Goal: Information Seeking & Learning: Learn about a topic

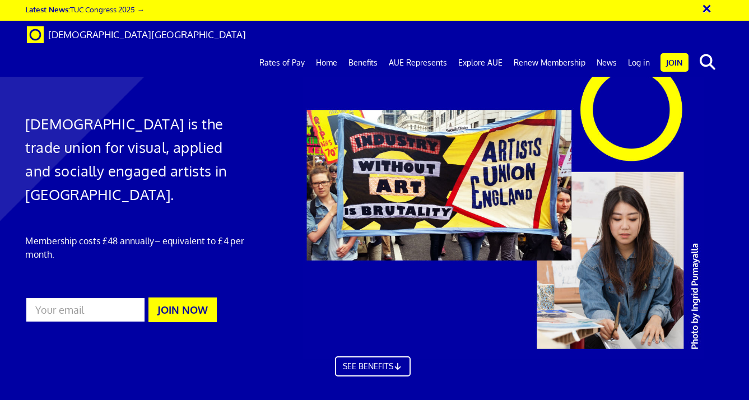
scroll to position [13, 2]
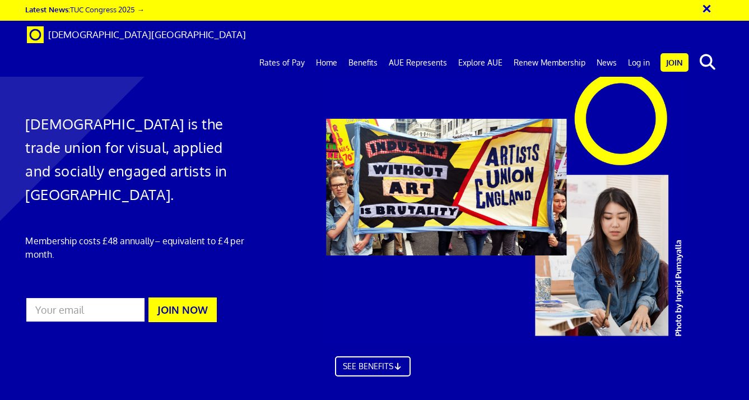
click at [367, 49] on link "Benefits" at bounding box center [363, 63] width 40 height 28
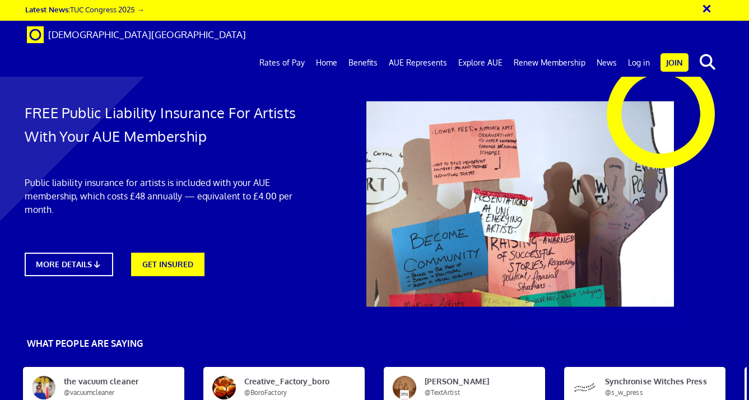
scroll to position [101, 3]
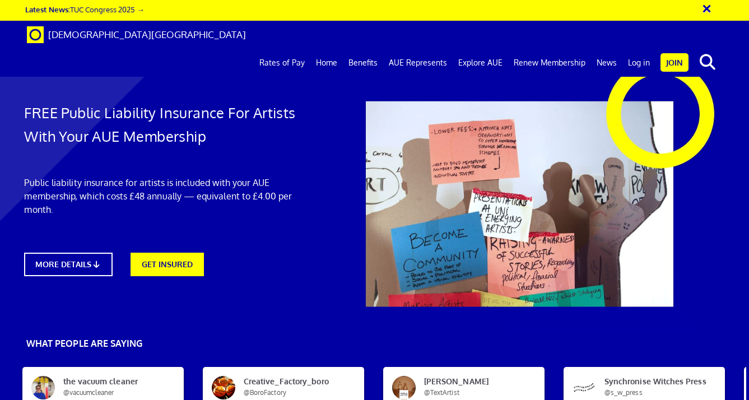
click at [364, 49] on link "Benefits" at bounding box center [363, 63] width 40 height 28
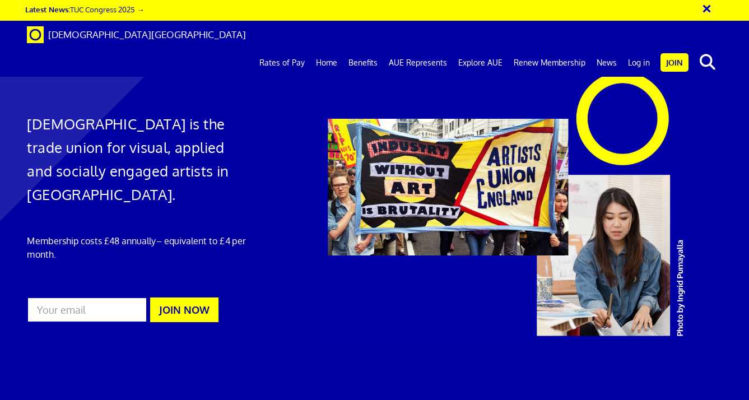
scroll to position [0, 4]
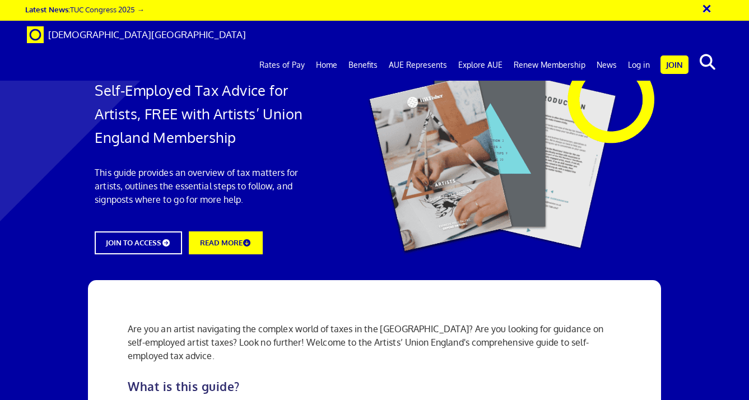
scroll to position [0, 1]
click at [606, 51] on link "News" at bounding box center [606, 65] width 31 height 28
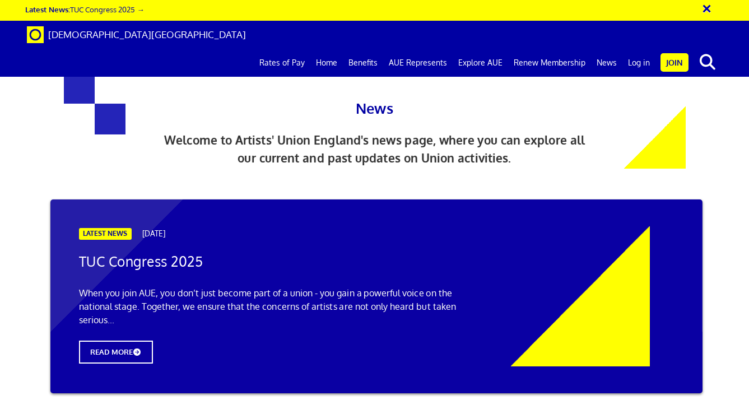
click at [336, 49] on link "Home" at bounding box center [326, 63] width 32 height 28
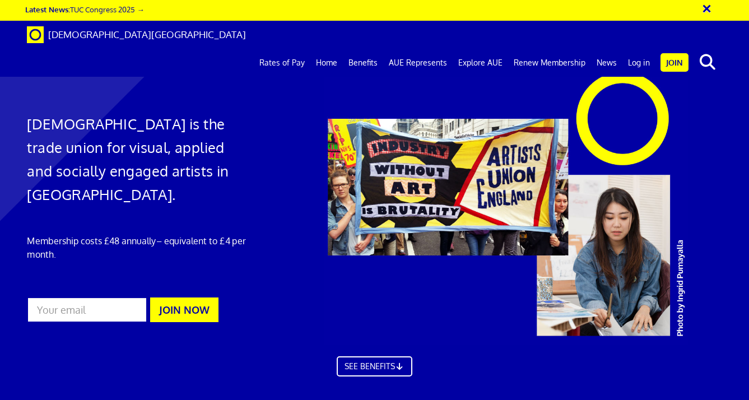
scroll to position [0, 4]
click at [294, 49] on link "Rates of Pay" at bounding box center [282, 63] width 57 height 28
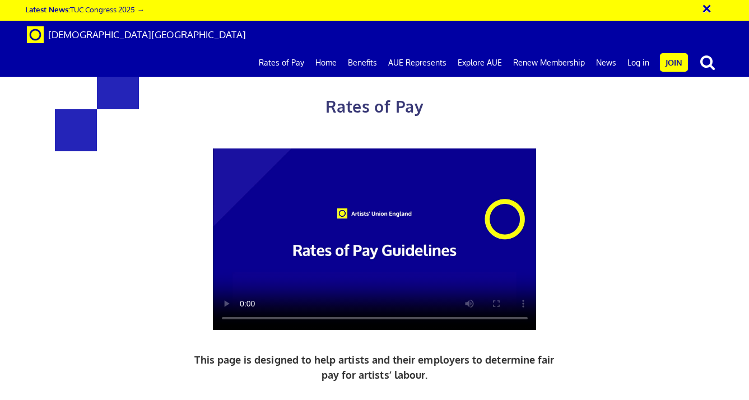
click at [333, 49] on link "Home" at bounding box center [326, 63] width 32 height 28
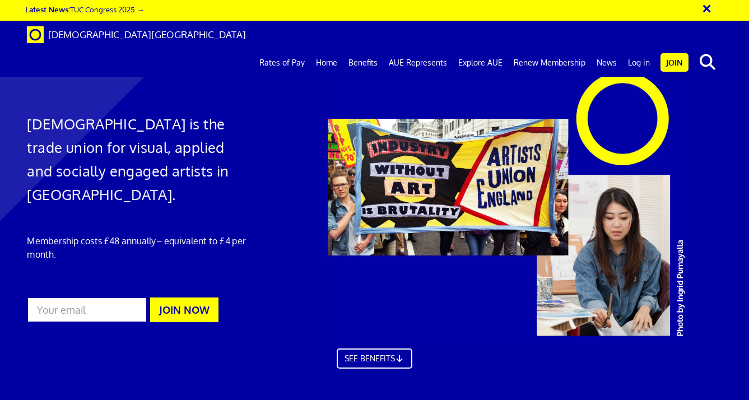
scroll to position [0, 4]
click at [425, 49] on link "AUE Represents" at bounding box center [417, 63] width 69 height 28
click at [475, 49] on link "Explore AUE" at bounding box center [480, 63] width 55 height 28
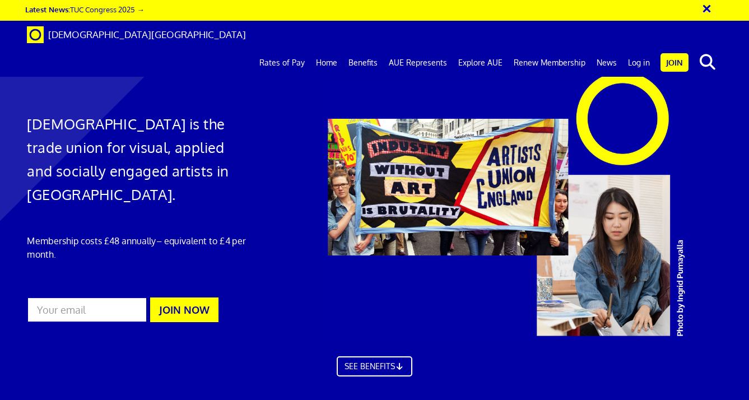
click at [608, 49] on link "News" at bounding box center [606, 63] width 31 height 28
